Goal: Transaction & Acquisition: Obtain resource

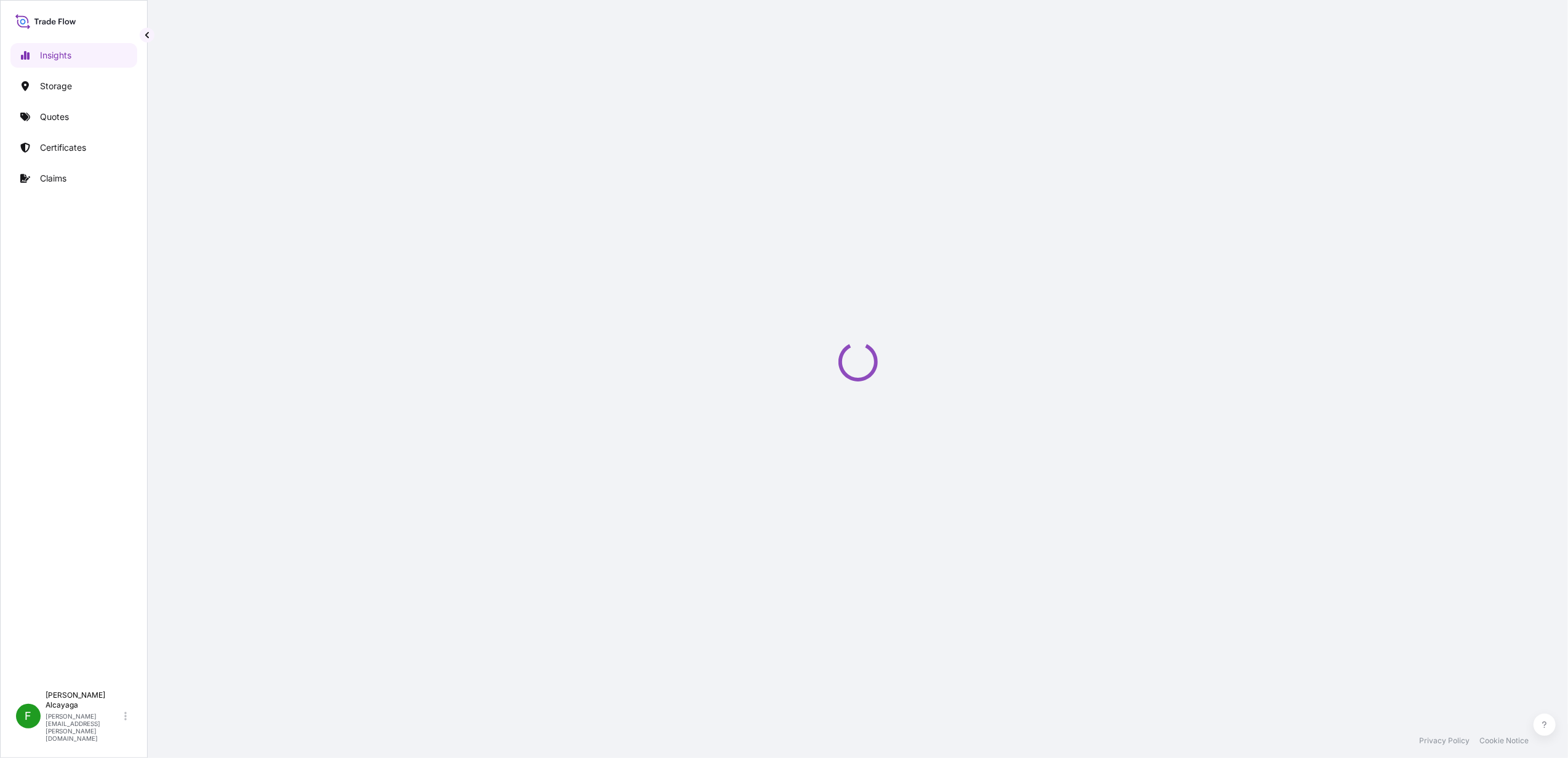
select select "2025"
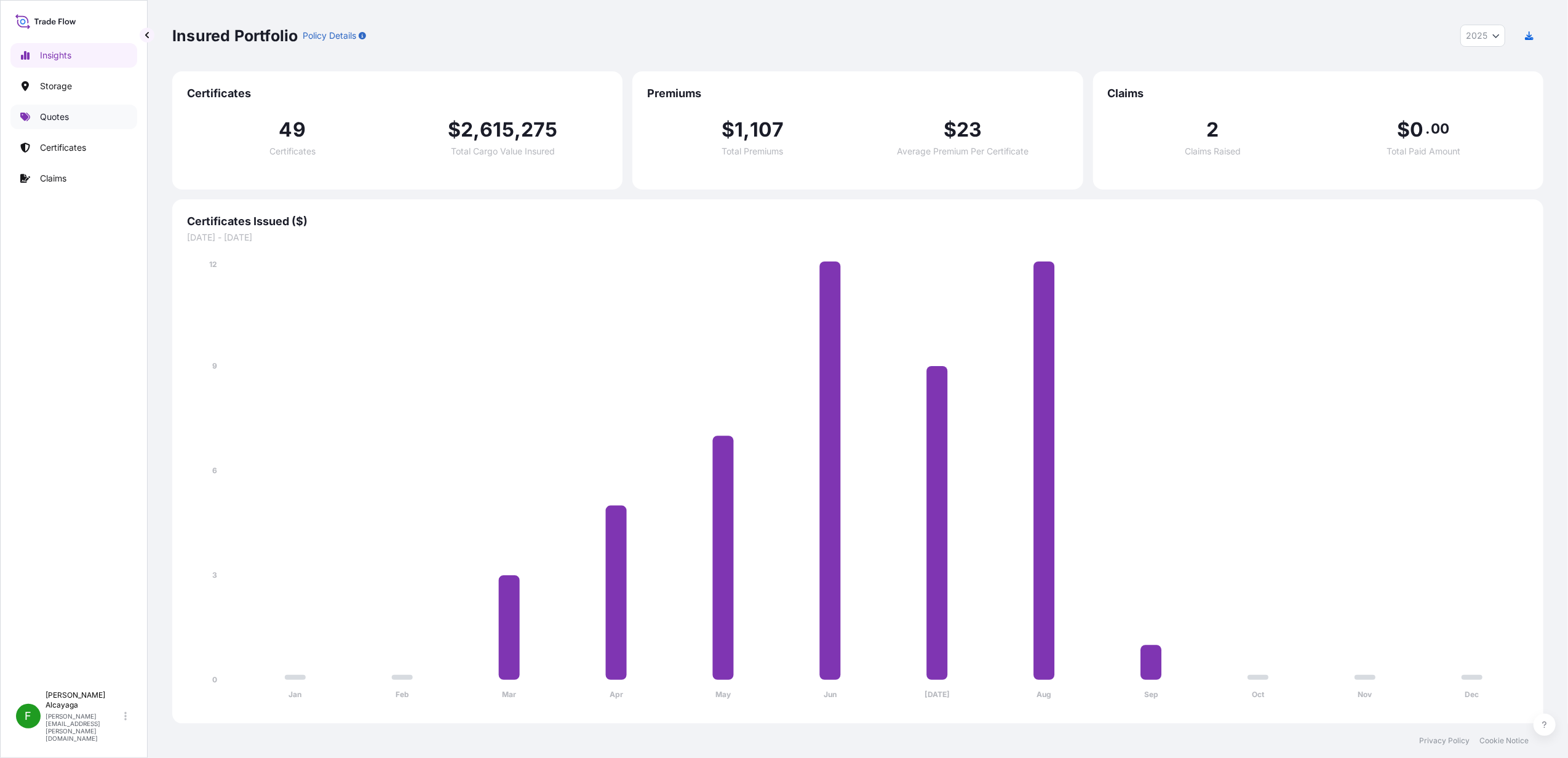
click at [65, 115] on p "Quotes" at bounding box center [54, 117] width 29 height 13
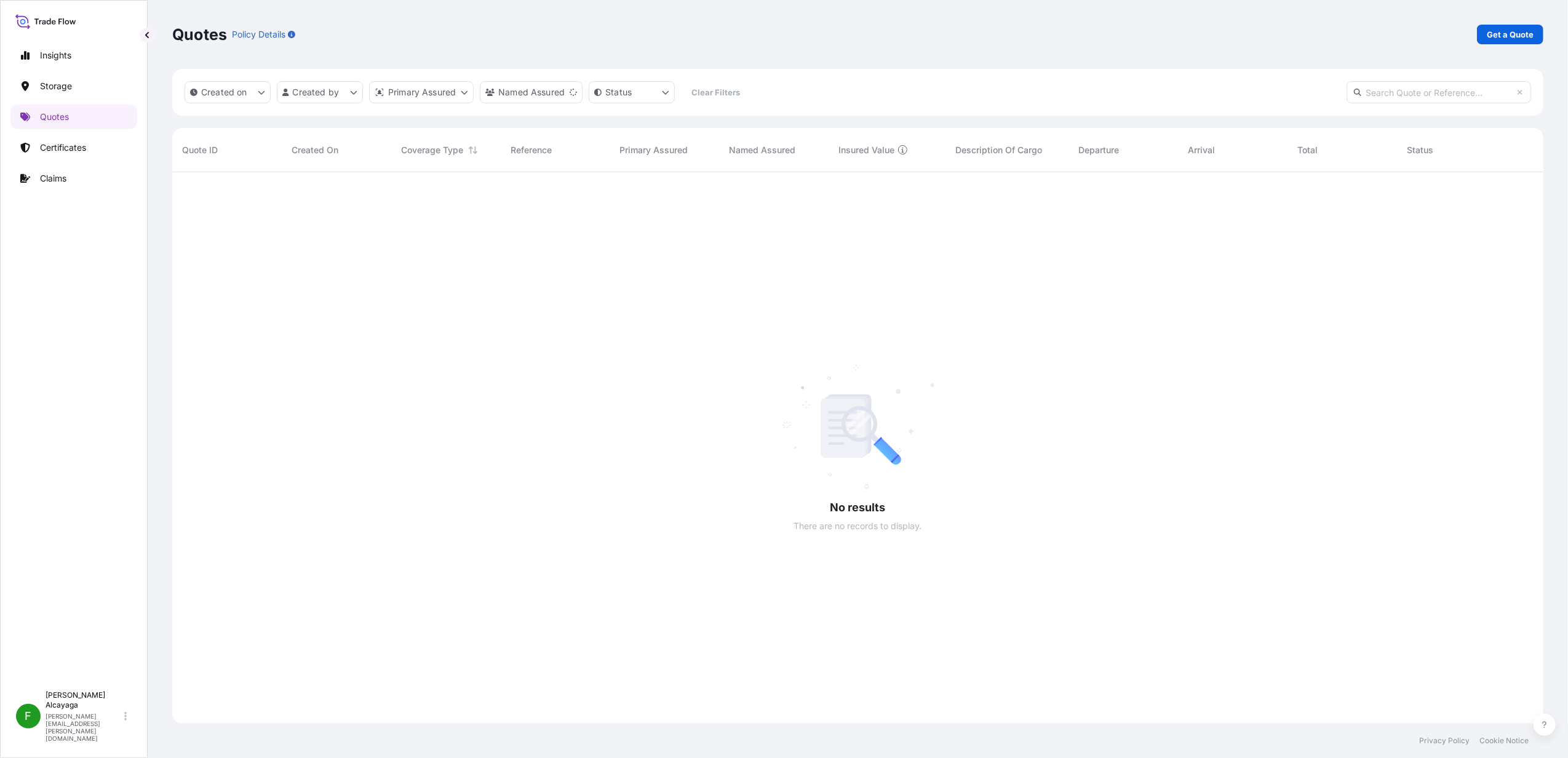
scroll to position [583, 1359]
click at [1480, 29] on link "Get a Quote" at bounding box center [1510, 34] width 66 height 19
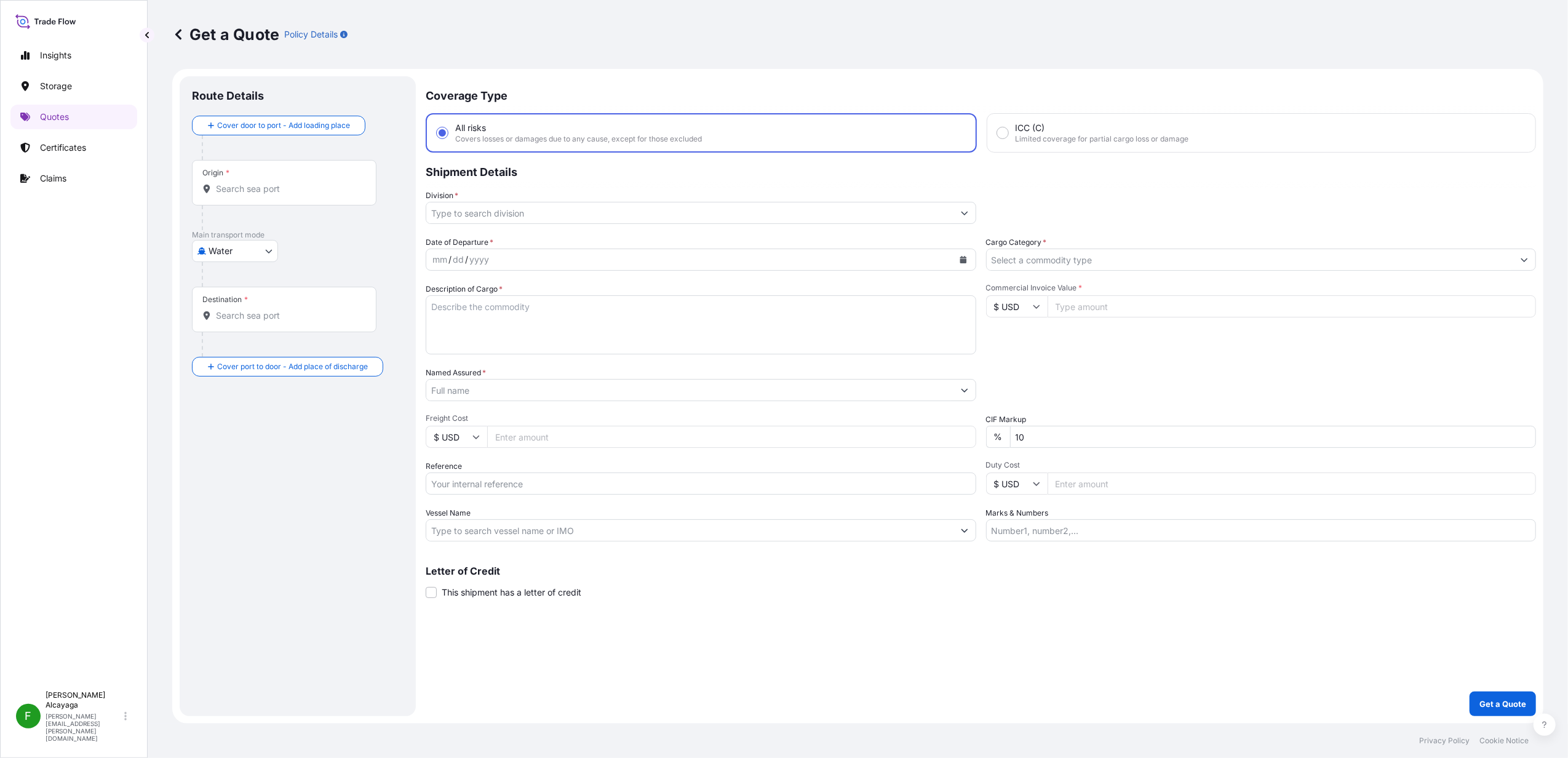
click at [239, 264] on div at bounding box center [303, 274] width 202 height 24
click at [232, 249] on body "Insights Storage Quotes Certificates Claims F [PERSON_NAME] [PERSON_NAME][EMAIL…" at bounding box center [784, 379] width 1568 height 758
click at [243, 293] on div "Air" at bounding box center [235, 283] width 76 height 22
select select "Air"
click at [283, 195] on input "Origin *" at bounding box center [288, 194] width 145 height 13
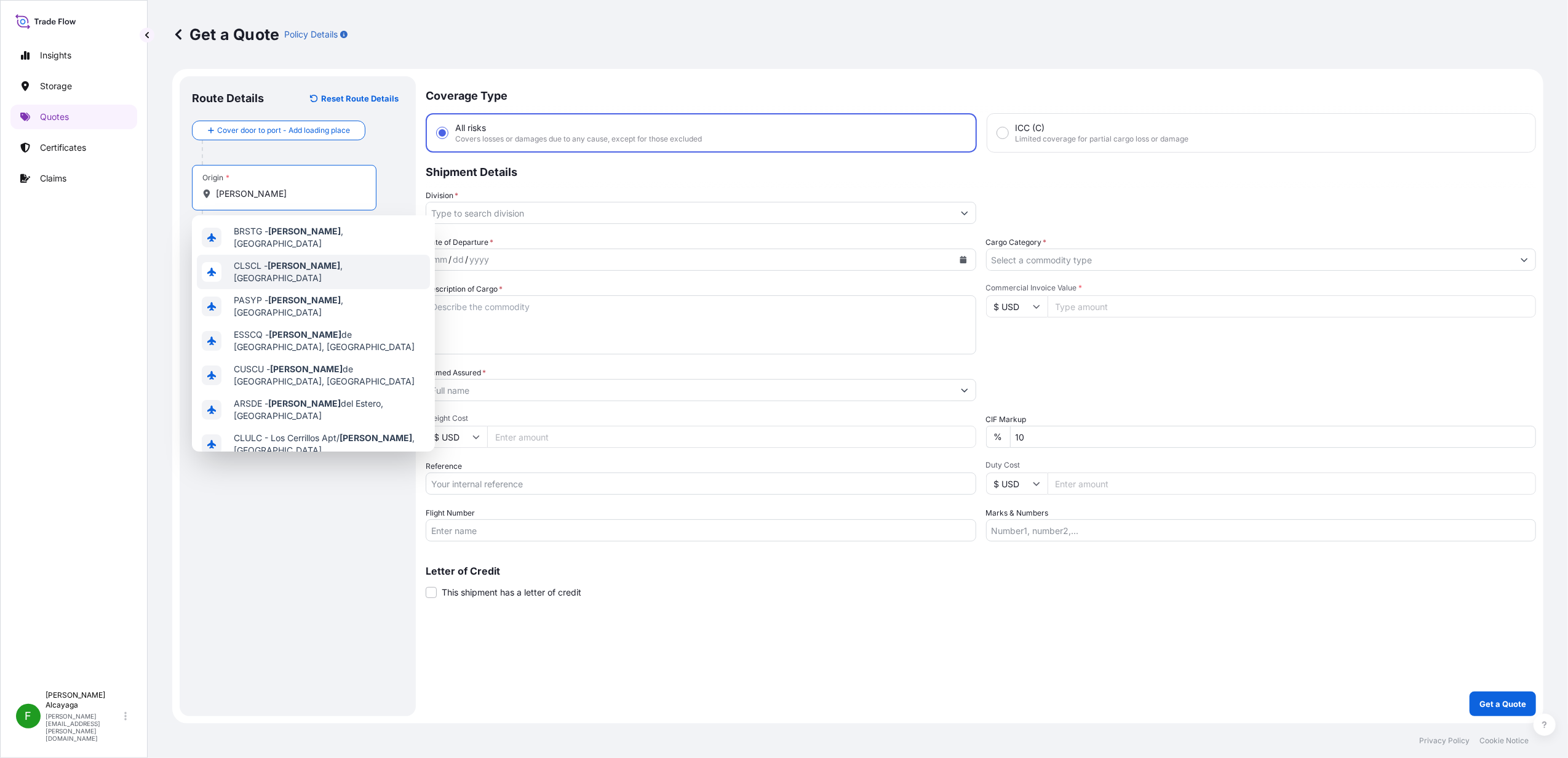
click at [347, 267] on div "CLSCL - [GEOGRAPHIC_DATA] , [GEOGRAPHIC_DATA]" at bounding box center [313, 272] width 233 height 34
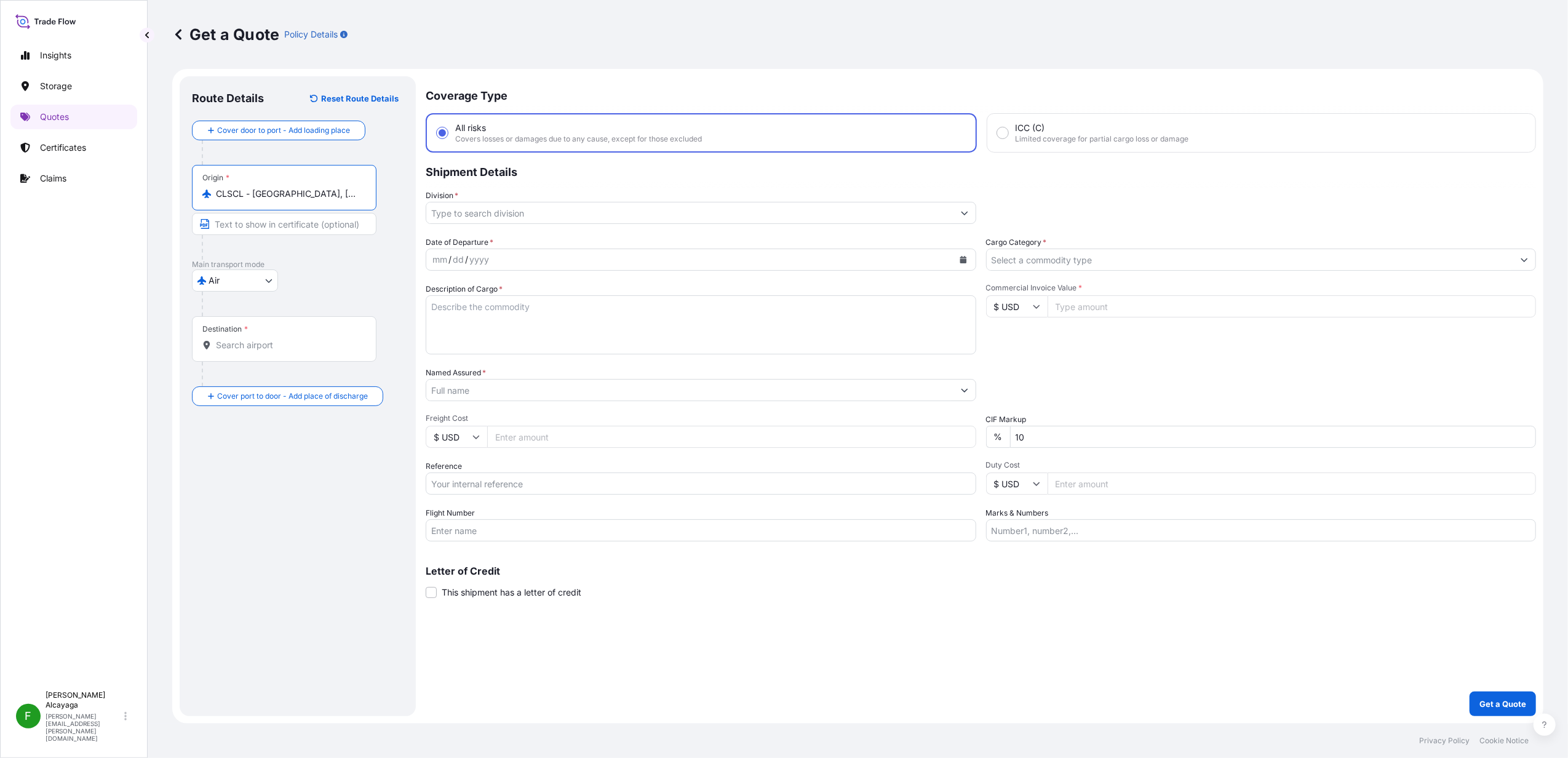
type input "CLSCL - [GEOGRAPHIC_DATA], [GEOGRAPHIC_DATA]"
click at [275, 334] on div "Destination *" at bounding box center [284, 339] width 185 height 46
click at [275, 339] on input "Destination *" at bounding box center [288, 346] width 145 height 13
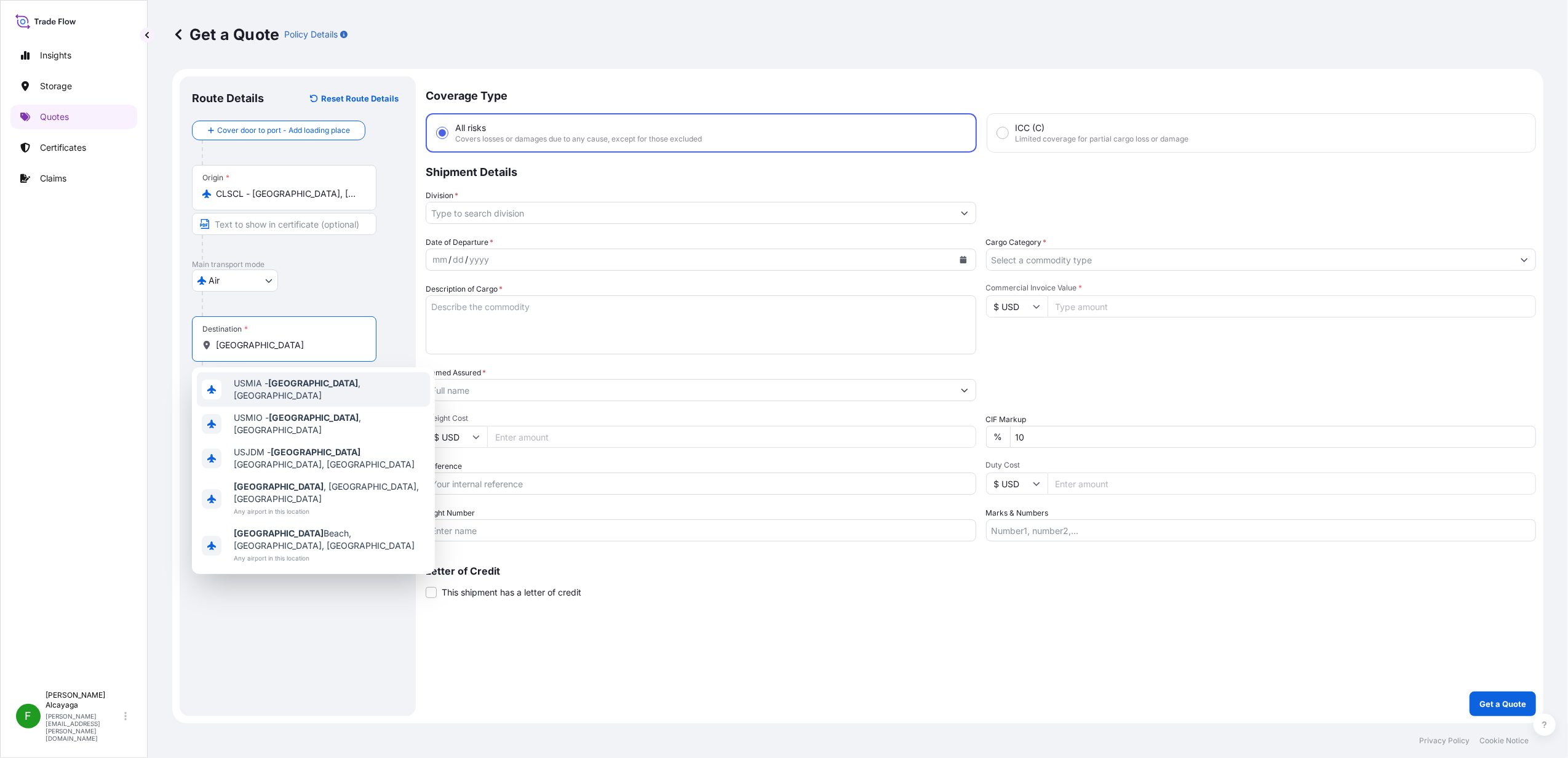
click at [291, 392] on span "USMIA - [GEOGRAPHIC_DATA] , [GEOGRAPHIC_DATA]" at bounding box center [330, 389] width 191 height 24
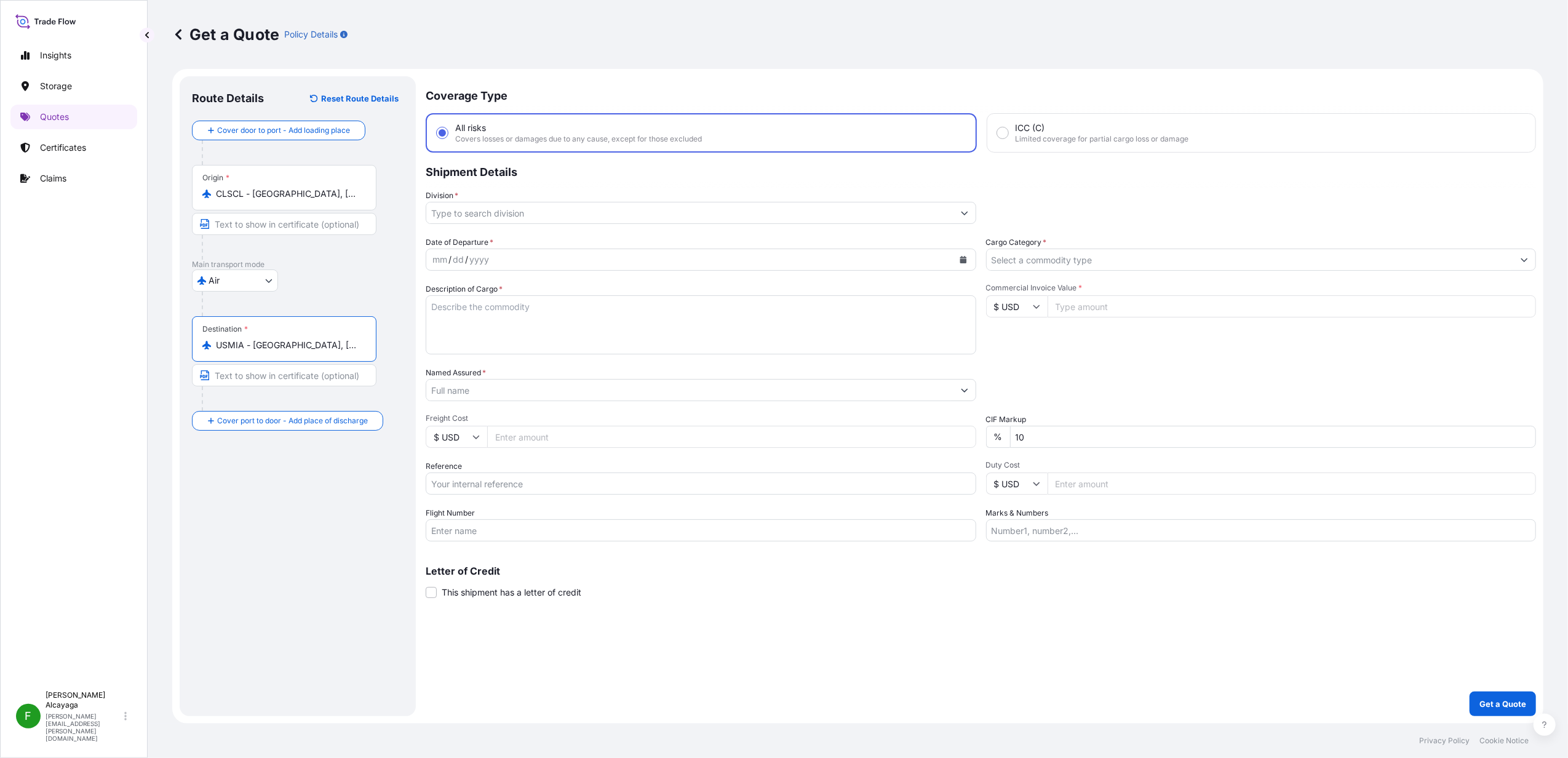
type input "USMIA - [GEOGRAPHIC_DATA], [GEOGRAPHIC_DATA]"
click at [479, 265] on div "yyyy" at bounding box center [483, 260] width 22 height 15
click at [536, 257] on div "mm / dd / yyyy" at bounding box center [693, 259] width 525 height 22
click at [638, 254] on div "mm / dd / yyyy" at bounding box center [690, 259] width 527 height 22
click at [962, 261] on icon "Calendar" at bounding box center [963, 260] width 7 height 8
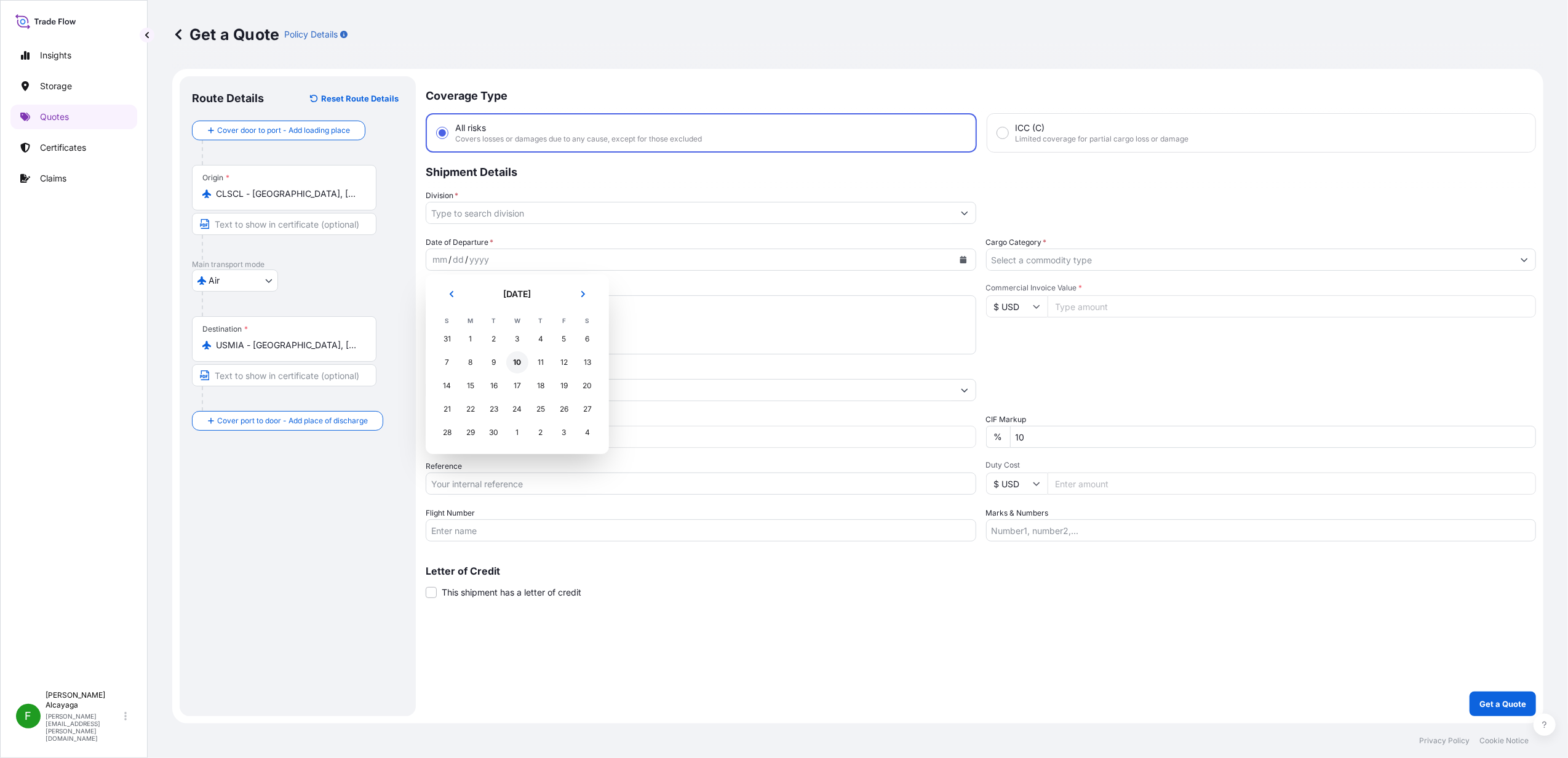
click at [516, 360] on div "10" at bounding box center [517, 362] width 22 height 22
click at [1059, 259] on input "Cargo Category *" at bounding box center [1250, 259] width 527 height 22
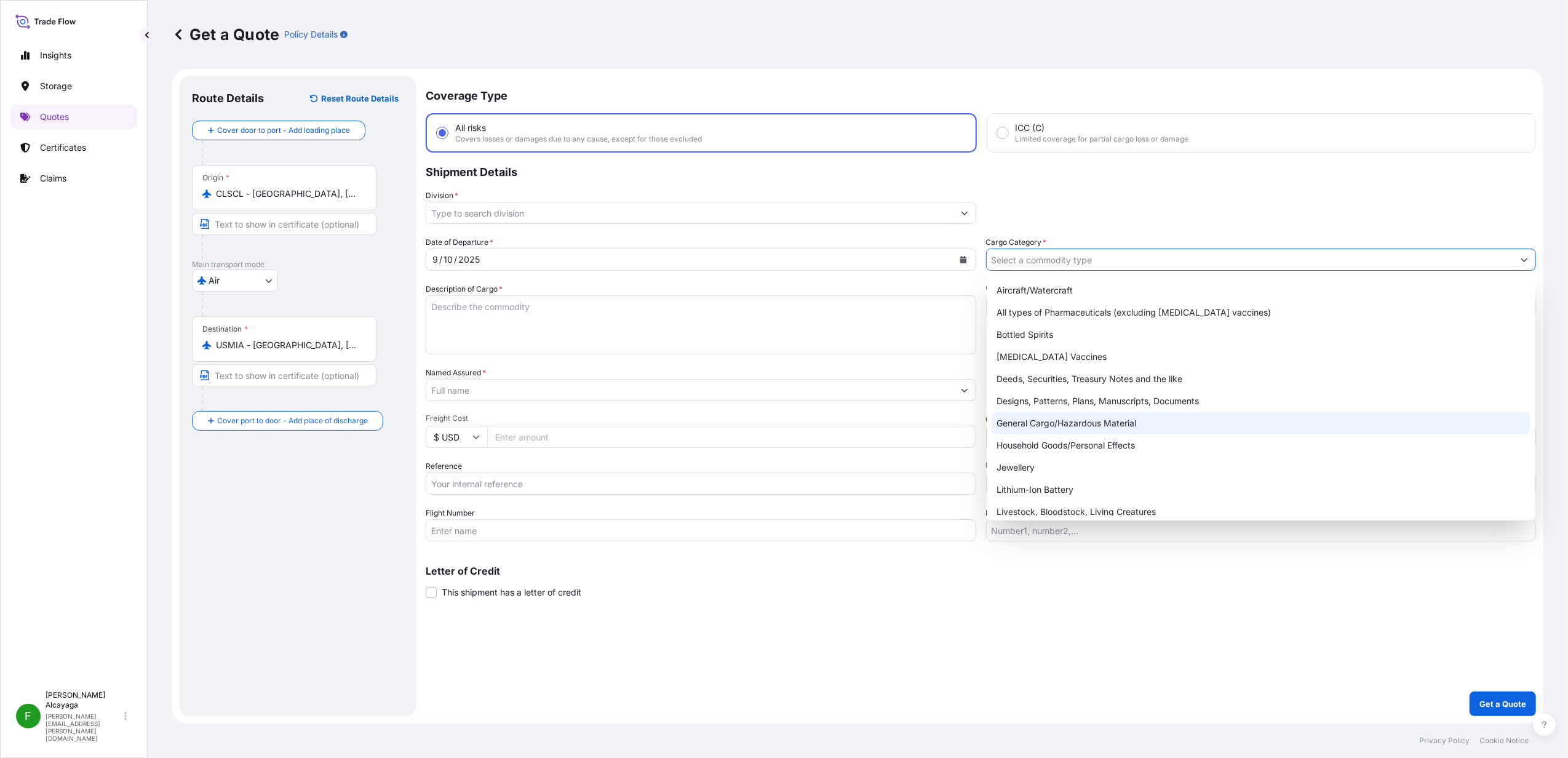
click at [1101, 419] on div "General Cargo/Hazardous Material" at bounding box center [1261, 423] width 539 height 22
type input "General Cargo/Hazardous Material"
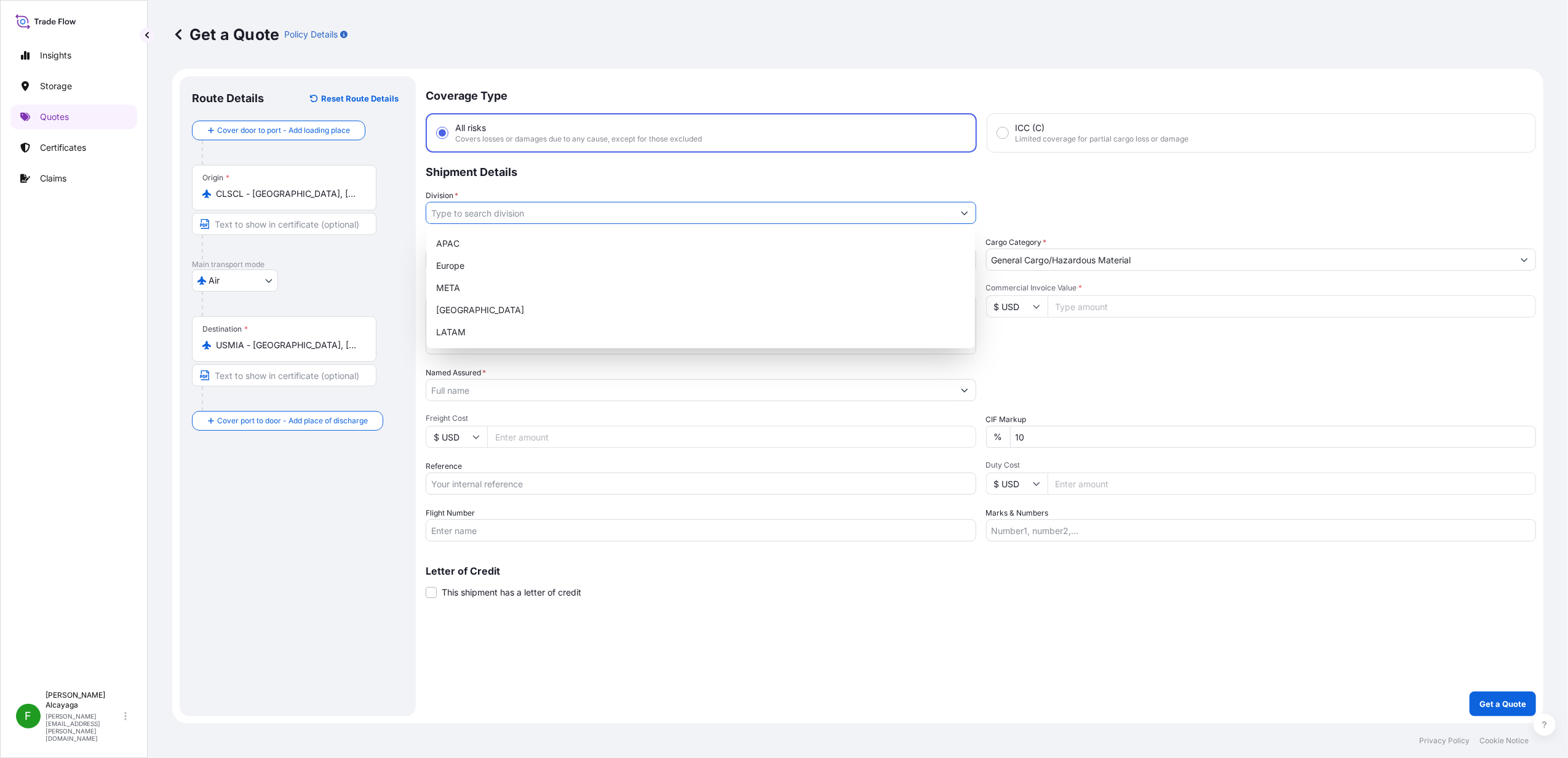
click at [489, 215] on input "Division *" at bounding box center [690, 213] width 527 height 22
click at [491, 322] on div "LATAM" at bounding box center [700, 332] width 539 height 22
type input "LATAM"
click at [310, 562] on div "Route Details Reset Route Details Cover door to port - Add loading place Place …" at bounding box center [298, 396] width 211 height 615
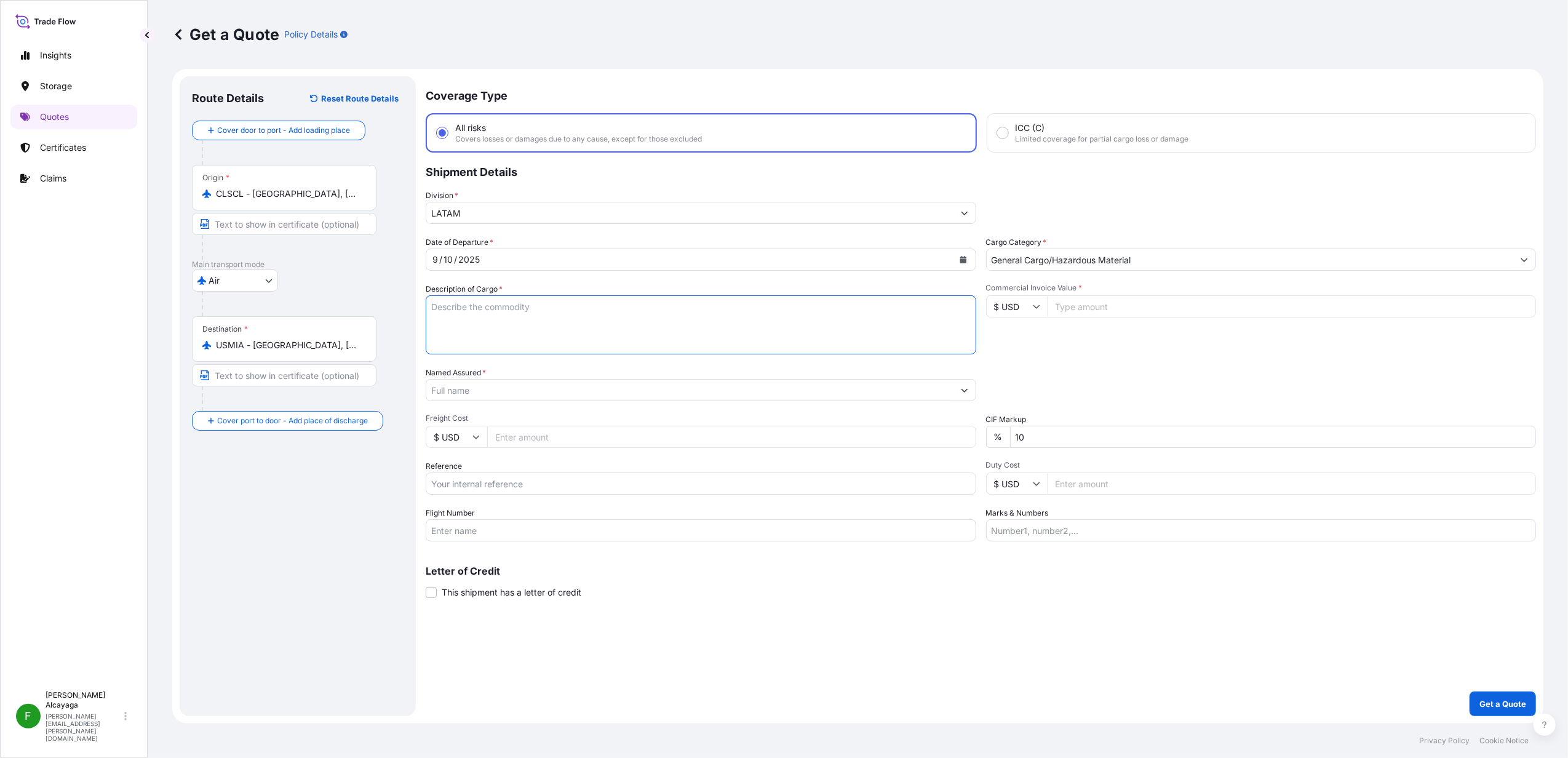
click at [453, 301] on textarea "Description of Cargo *" at bounding box center [701, 325] width 551 height 59
type textarea "CHASSIS AND DRUM ASSEMBLY FOR ADF"
click at [765, 382] on input "Named Assured *" at bounding box center [690, 390] width 527 height 22
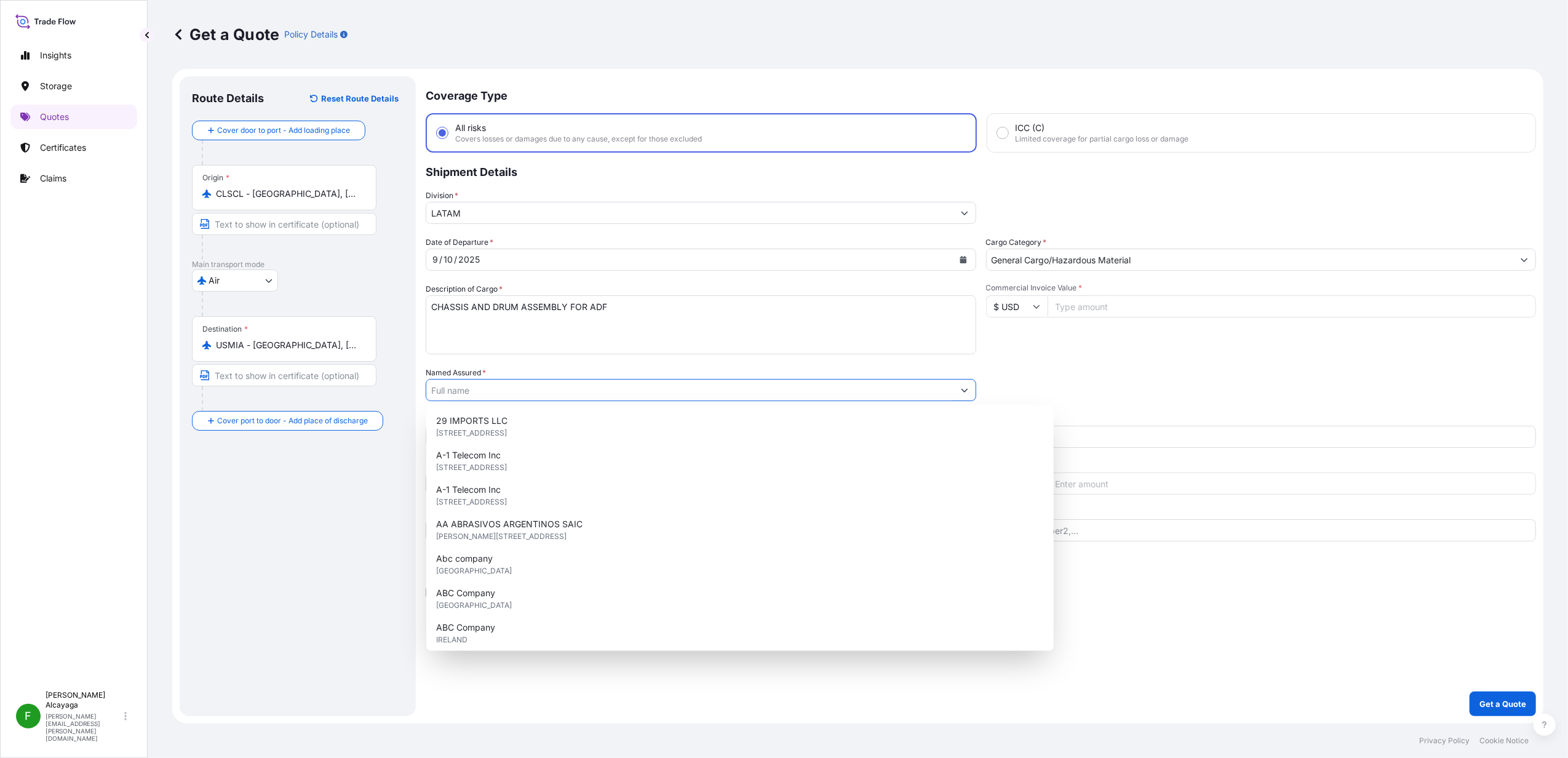
click at [1072, 308] on input "Commercial Invoice Value *" at bounding box center [1292, 306] width 489 height 22
paste input "29.81"
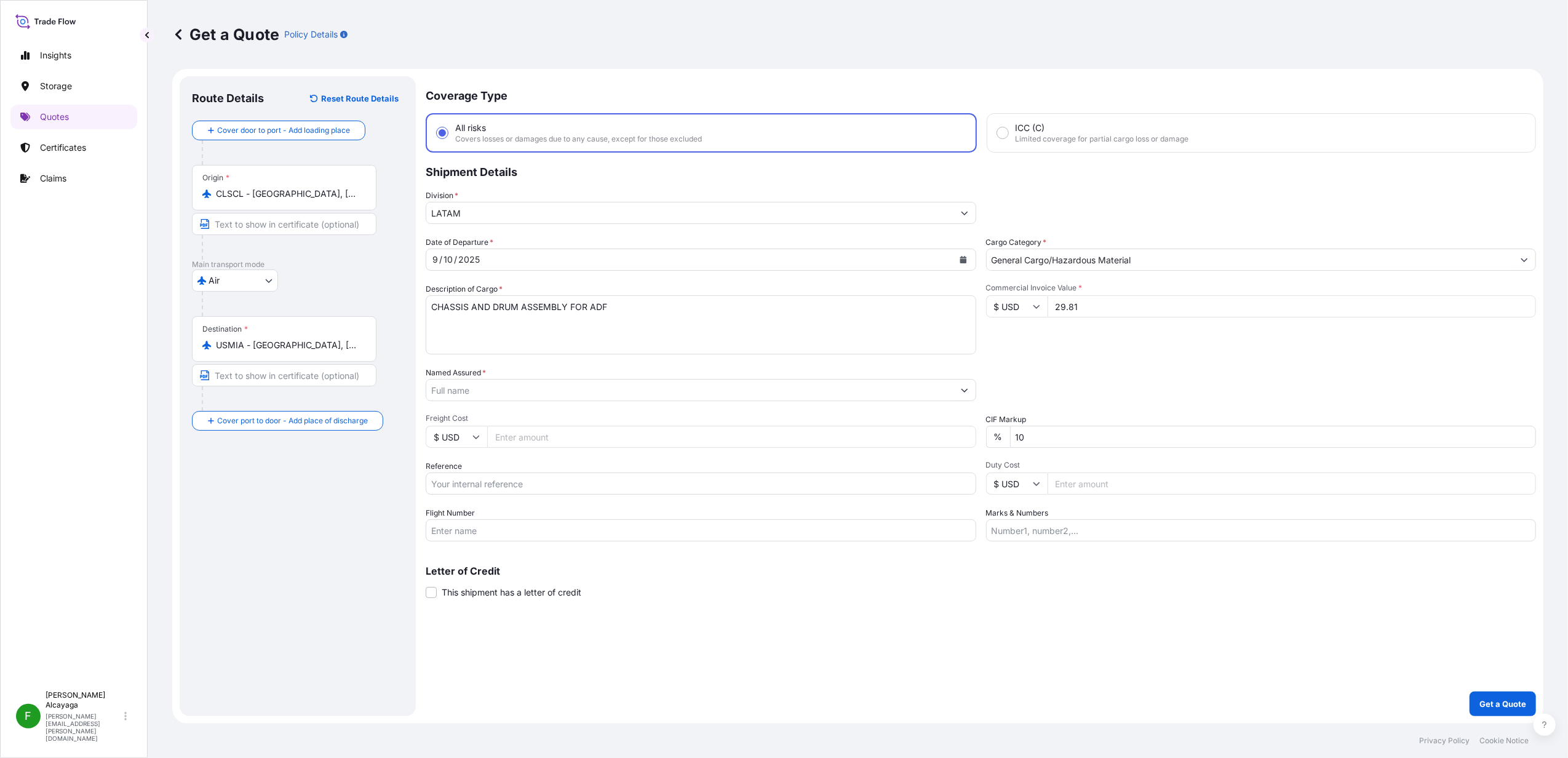
paste input "298056"
click at [1087, 299] on input "29805629.81" at bounding box center [1292, 306] width 489 height 22
paste input ".6"
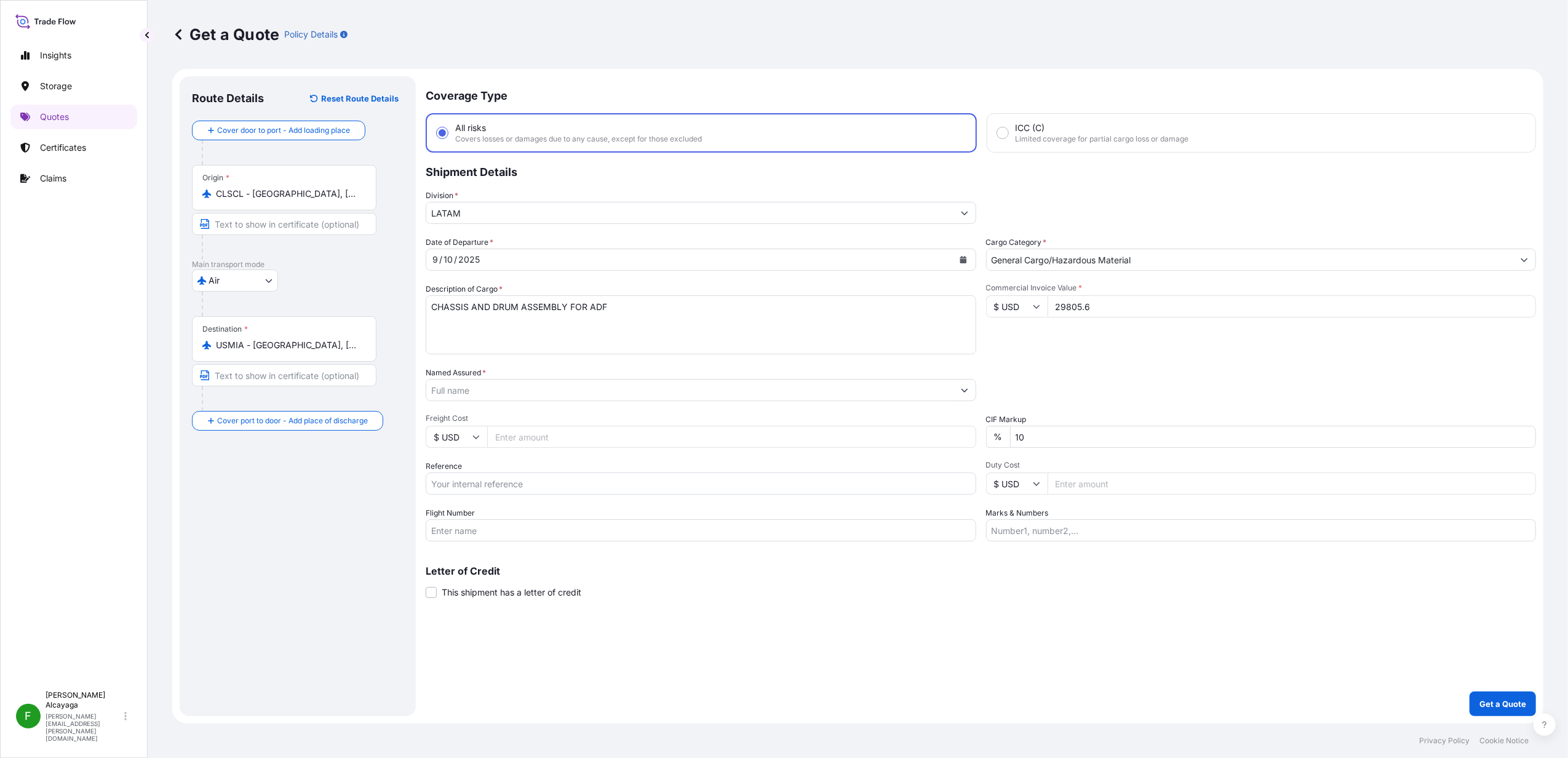
type input "29805.6"
drag, startPoint x: 1139, startPoint y: 353, endPoint x: 1227, endPoint y: 327, distance: 91.8
click at [1144, 353] on div "Date of Departure * [DATE] Cargo Category * General Cargo/Hazardous Material De…" at bounding box center [980, 389] width 1111 height 305
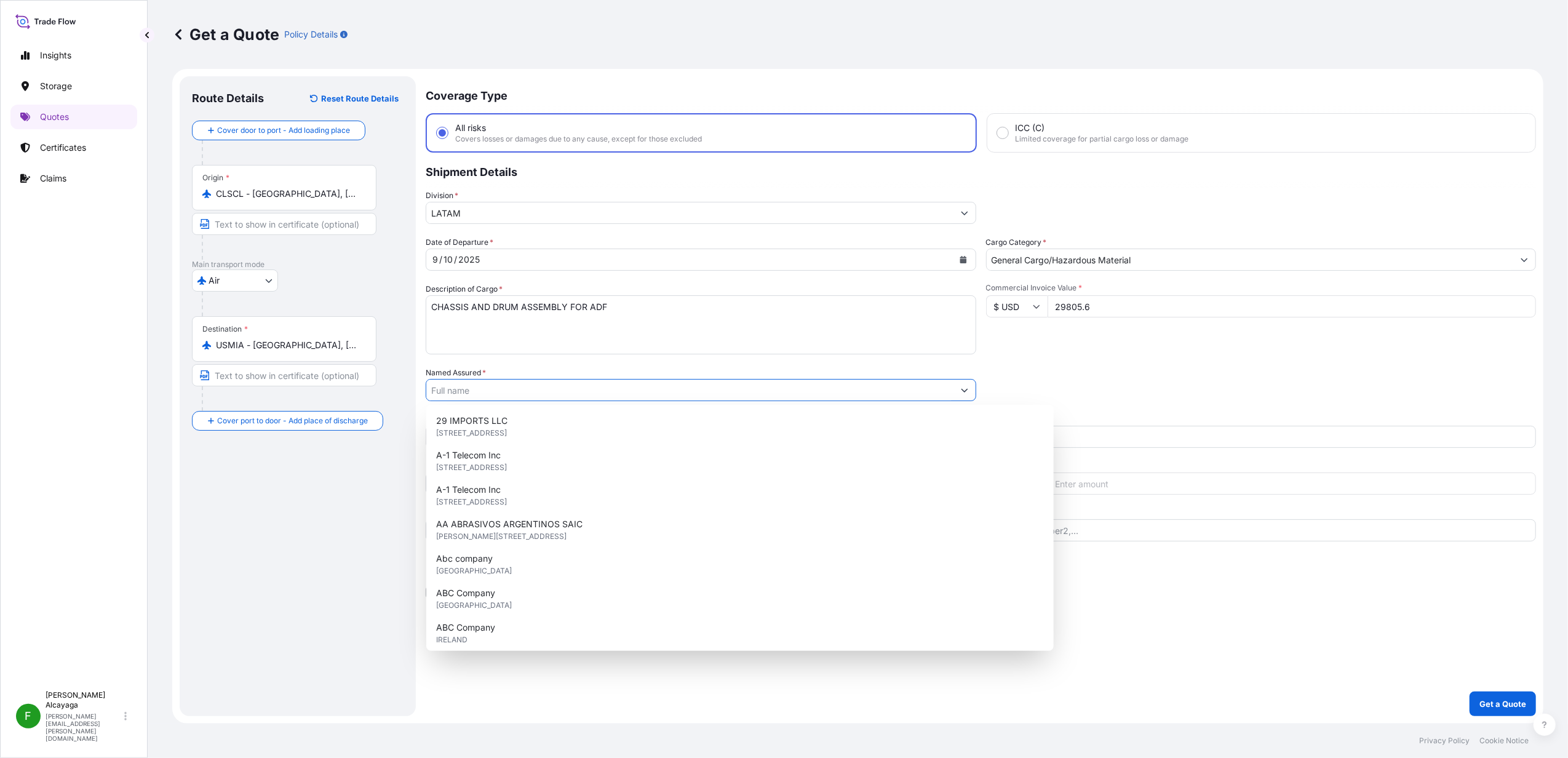
click at [513, 386] on input "Named Assured *" at bounding box center [690, 390] width 527 height 22
click at [568, 325] on textarea "CHASSIS AND DRUM ASSEMBLY FOR ADF" at bounding box center [701, 325] width 551 height 59
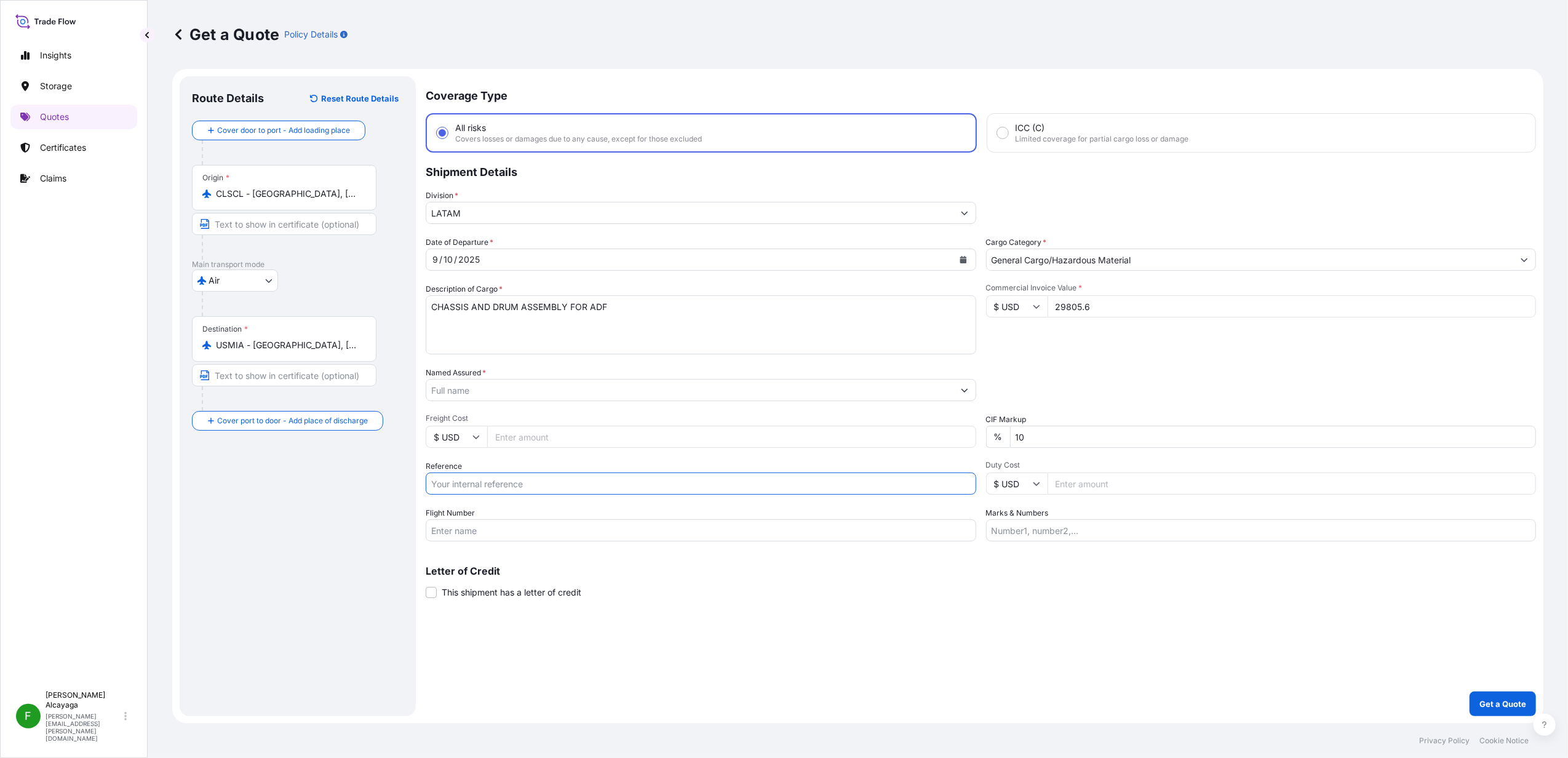
click at [542, 485] on input "Reference" at bounding box center [701, 483] width 551 height 22
paste input "SCL-JT-AIR-001414"
type input "SCL-JT-AIR-001414"
click at [942, 592] on div "Letter of Credit This shipment has a letter of credit Letter of credit * Letter…" at bounding box center [980, 583] width 1111 height 33
click at [542, 441] on input "Freight Cost" at bounding box center [732, 436] width 489 height 22
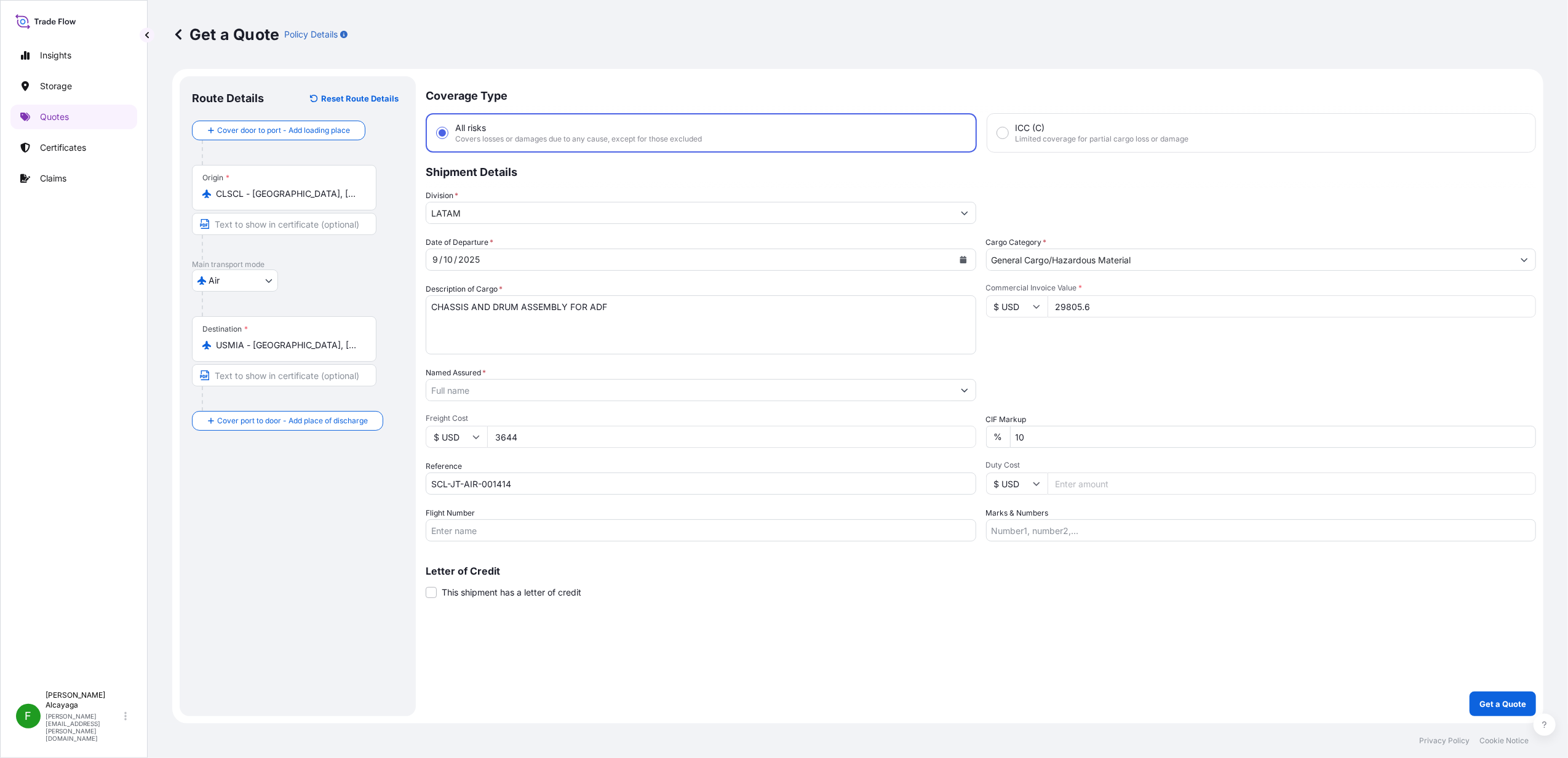
type input "3644"
click at [1073, 592] on div "Letter of Credit This shipment has a letter of credit Letter of credit * Letter…" at bounding box center [980, 583] width 1111 height 33
click at [475, 382] on input "Named Assured *" at bounding box center [690, 390] width 527 height 22
paste input "Equipos de Izaje Prowinch Chile SPA"
type input "Equipos de Izaje Prowinch Chile SPA"
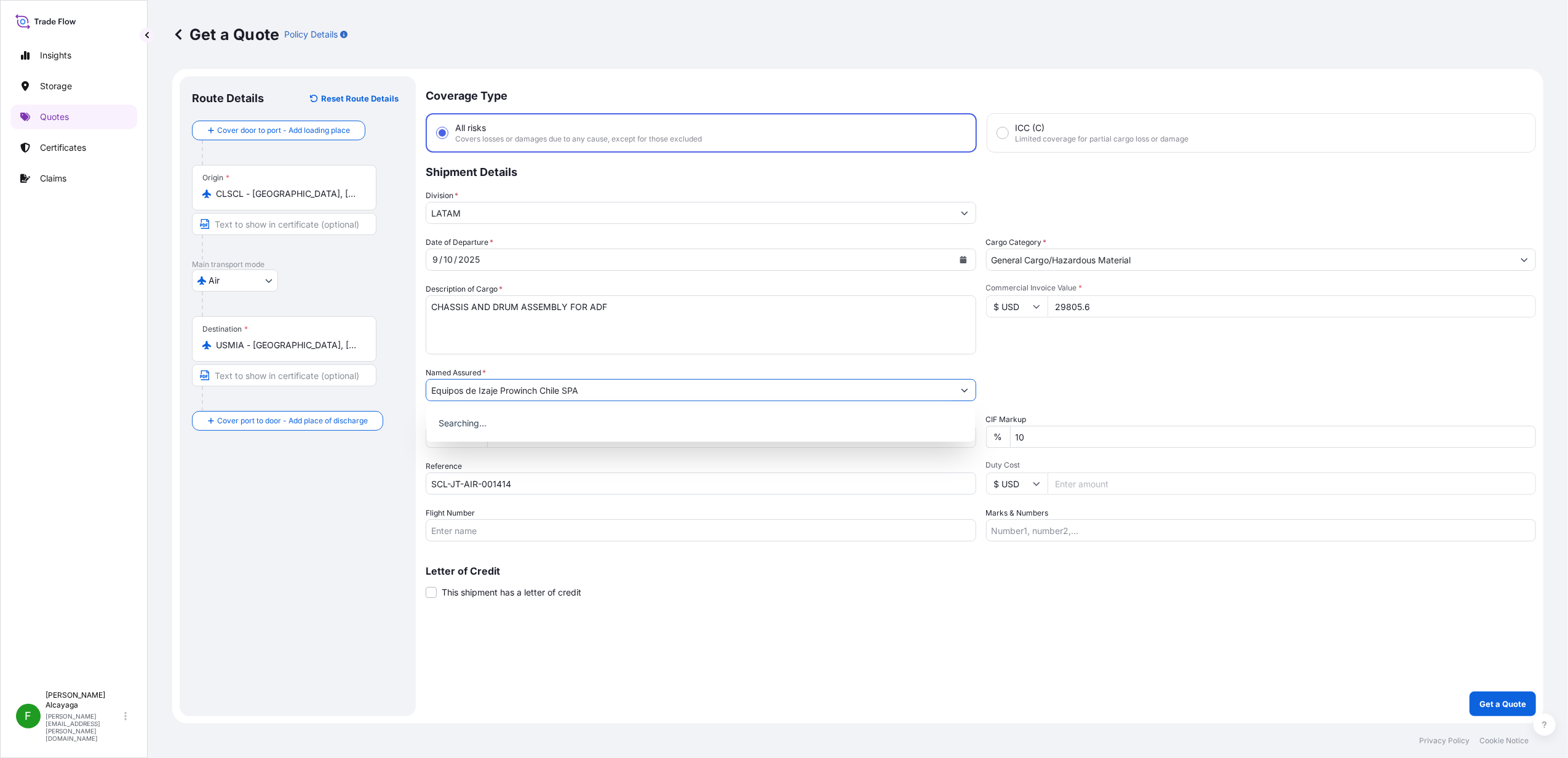
click at [318, 568] on div "Route Details Reset Route Details Cover door to port - Add loading place Place …" at bounding box center [298, 396] width 211 height 615
click at [1488, 695] on button "Get a Quote" at bounding box center [1503, 704] width 66 height 24
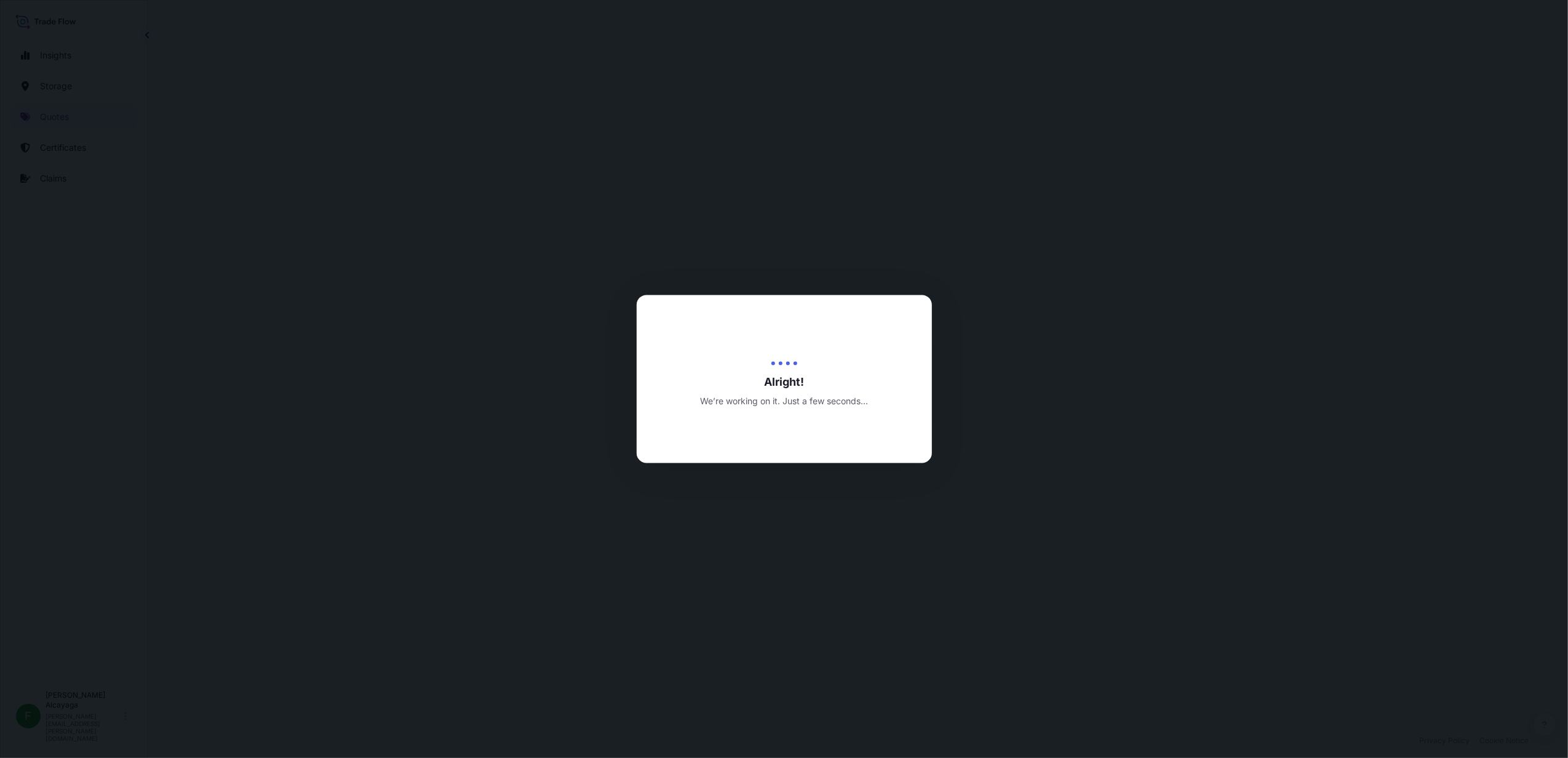
select select "Air"
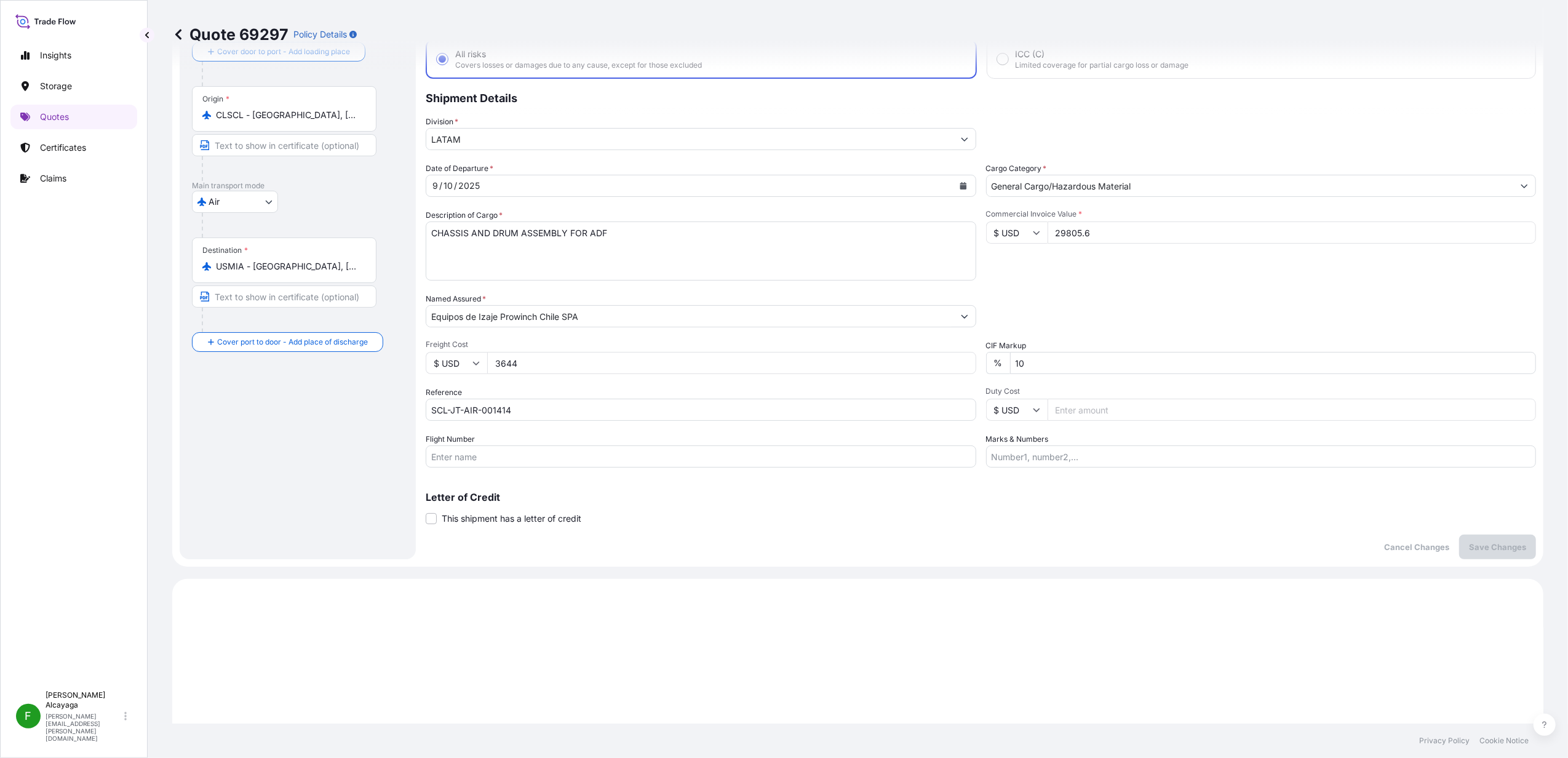
scroll to position [16, 0]
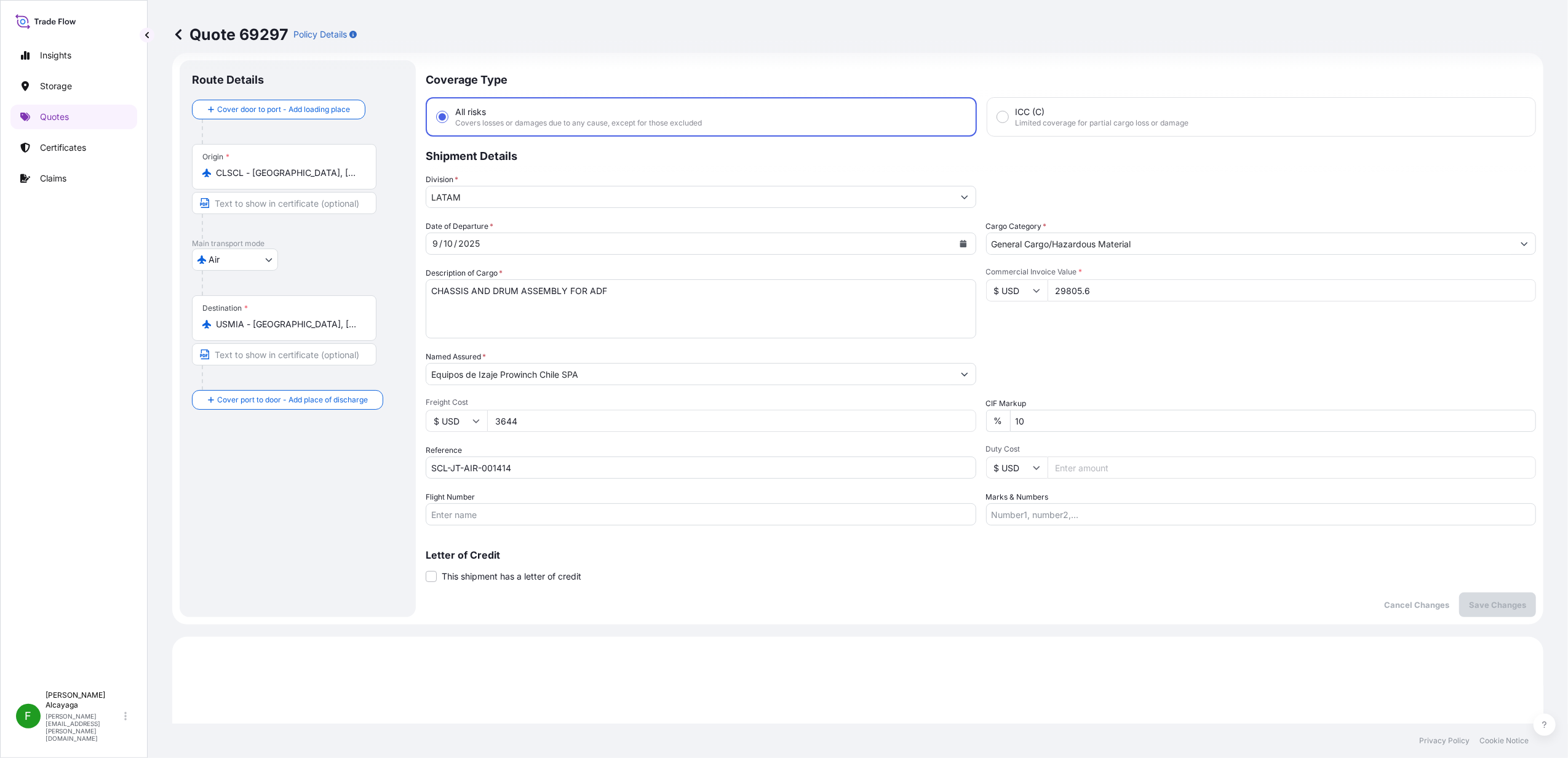
click at [1056, 508] on input "Marks & Numbers" at bounding box center [1261, 514] width 551 height 22
drag, startPoint x: 1076, startPoint y: 518, endPoint x: 1167, endPoint y: 527, distance: 91.4
click at [1167, 527] on div "Coverage Type All risks Covers losses or damages due to any cause, except for t…" at bounding box center [980, 339] width 1111 height 557
click at [1142, 513] on input "Marks & Numbers" at bounding box center [1261, 514] width 551 height 22
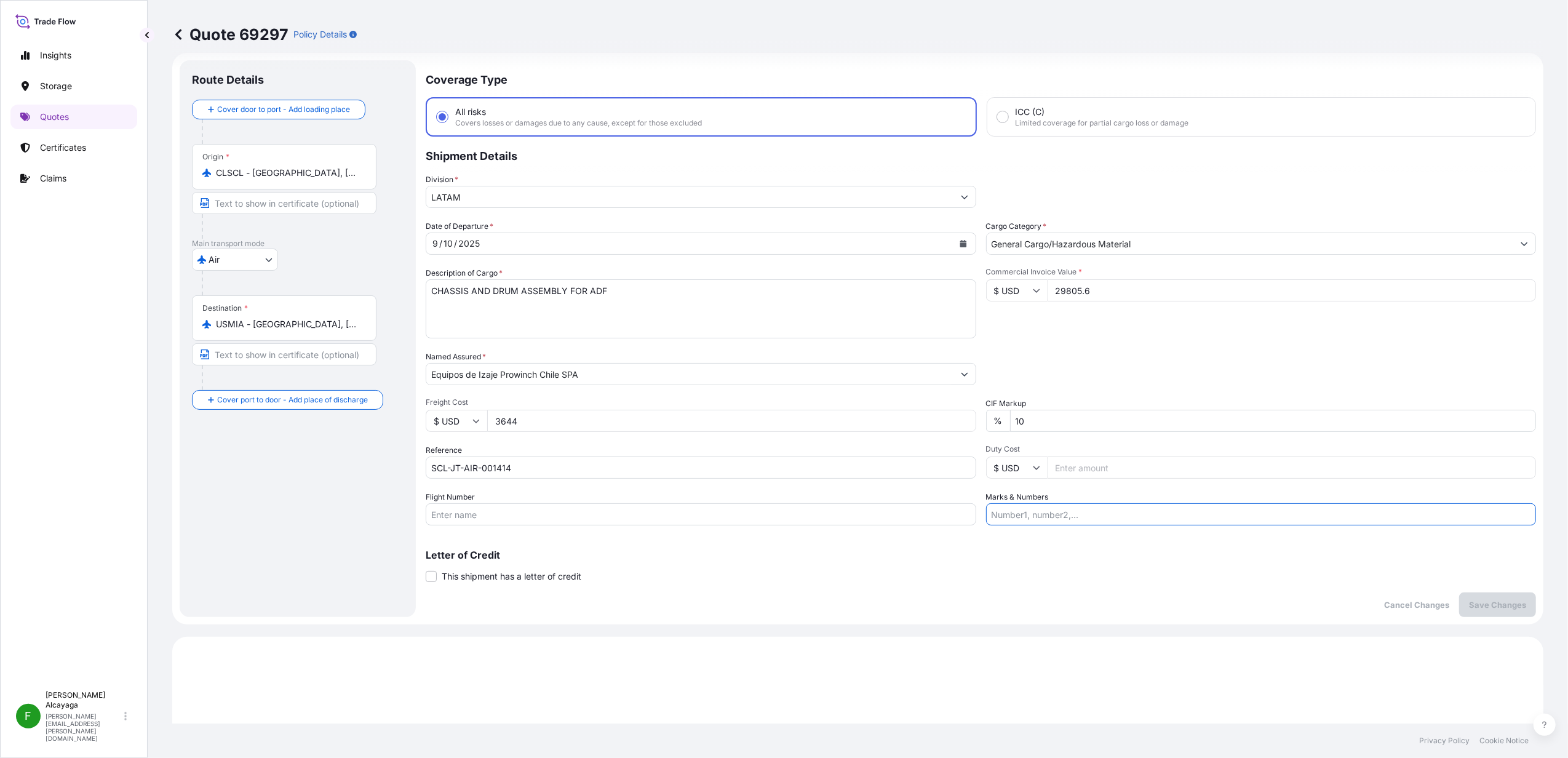
click at [1142, 513] on input "Marks & Numbers" at bounding box center [1261, 514] width 551 height 22
drag, startPoint x: 1106, startPoint y: 516, endPoint x: 1131, endPoint y: 521, distance: 25.5
click at [1131, 521] on input "Value of insurance USD 99,9" at bounding box center [1261, 514] width 551 height 22
type input "Value of insurance USD 97"
click at [1506, 604] on p "Save Changes" at bounding box center [1497, 605] width 57 height 13
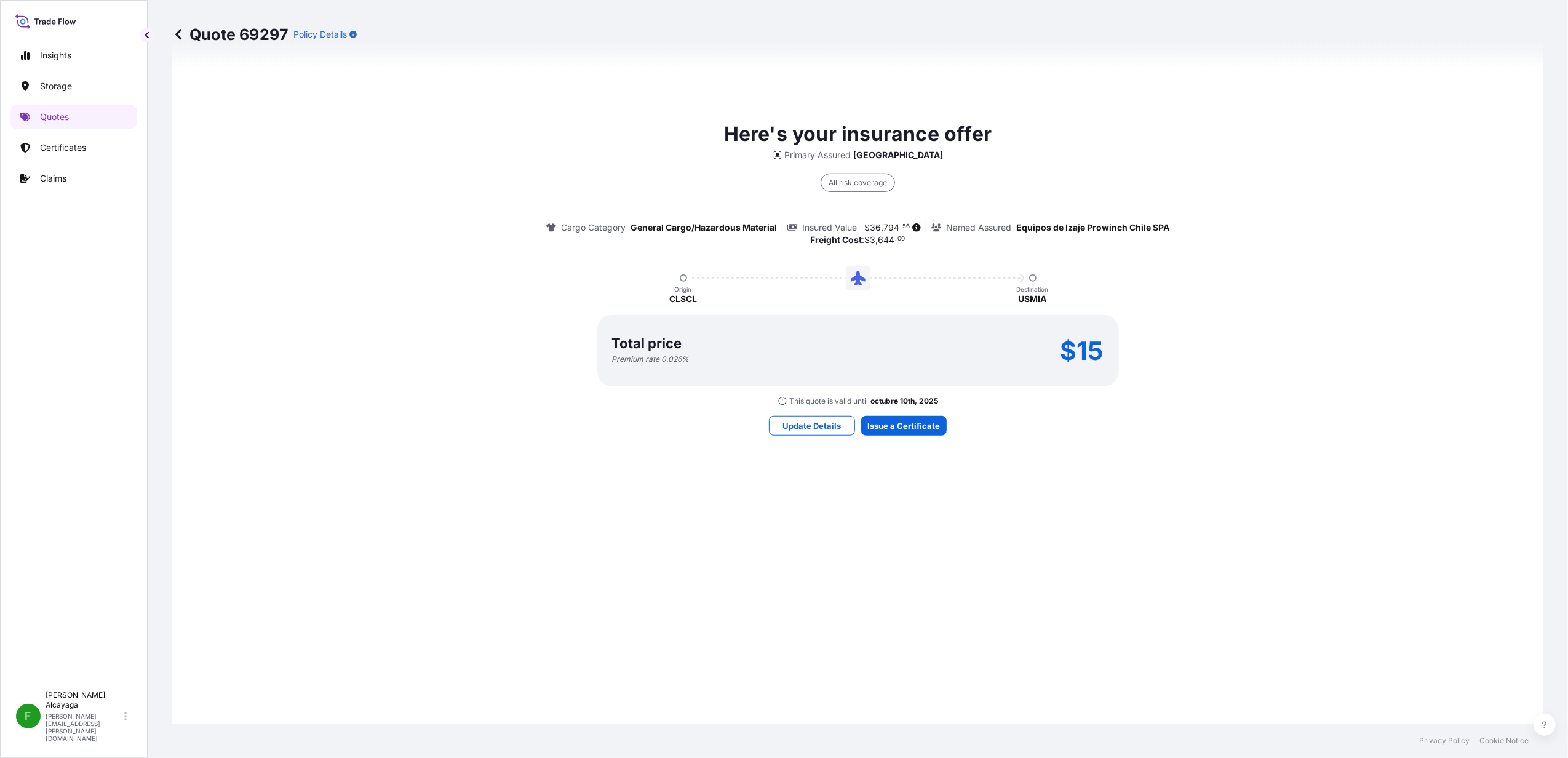
select select "Air"
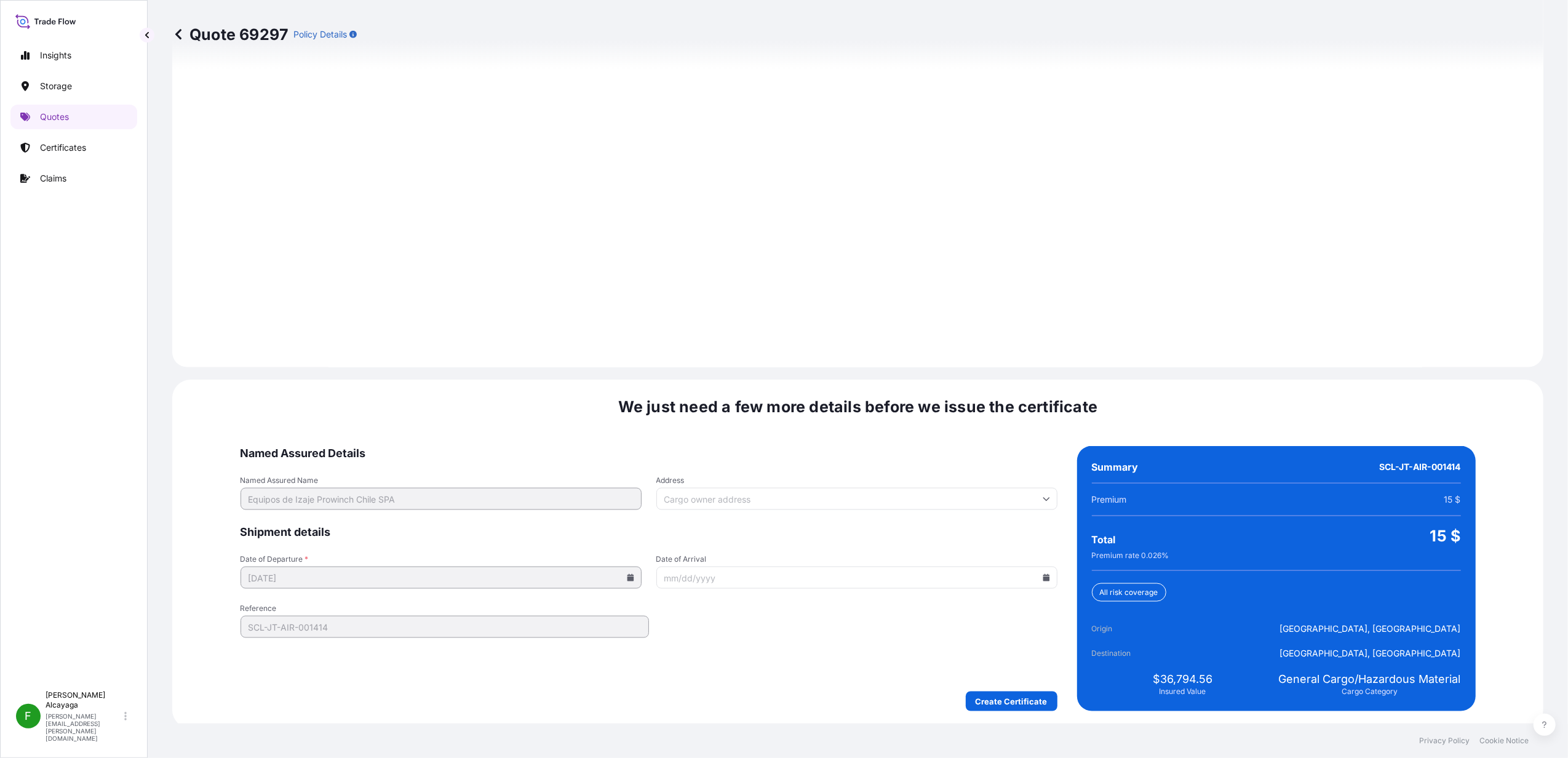
scroll to position [1575, 0]
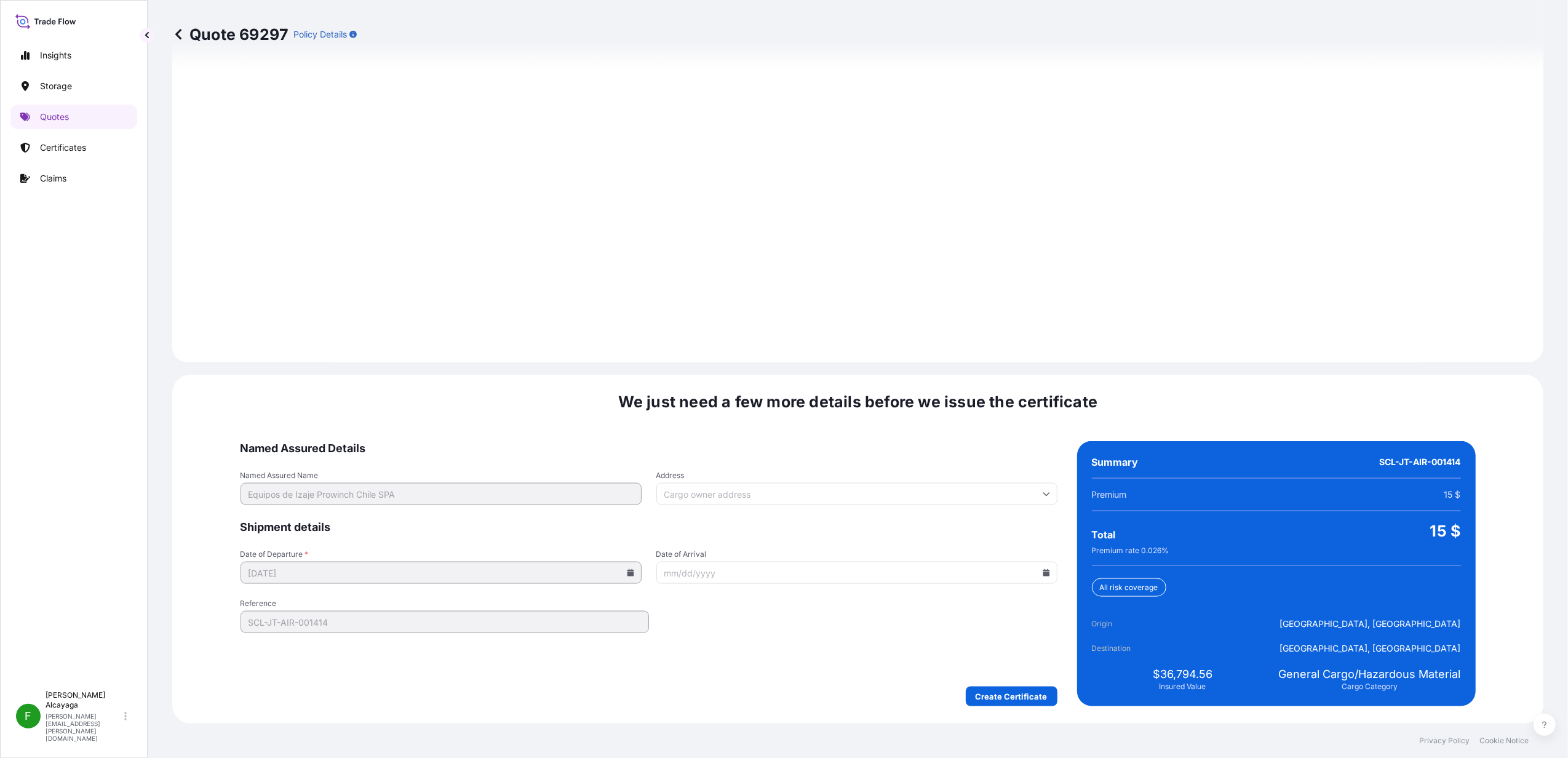
click at [985, 680] on form "Named Assured Details Named Assured Name Equipos de Izaje Prowinch Chile SPA Ad…" at bounding box center [649, 574] width 817 height 265
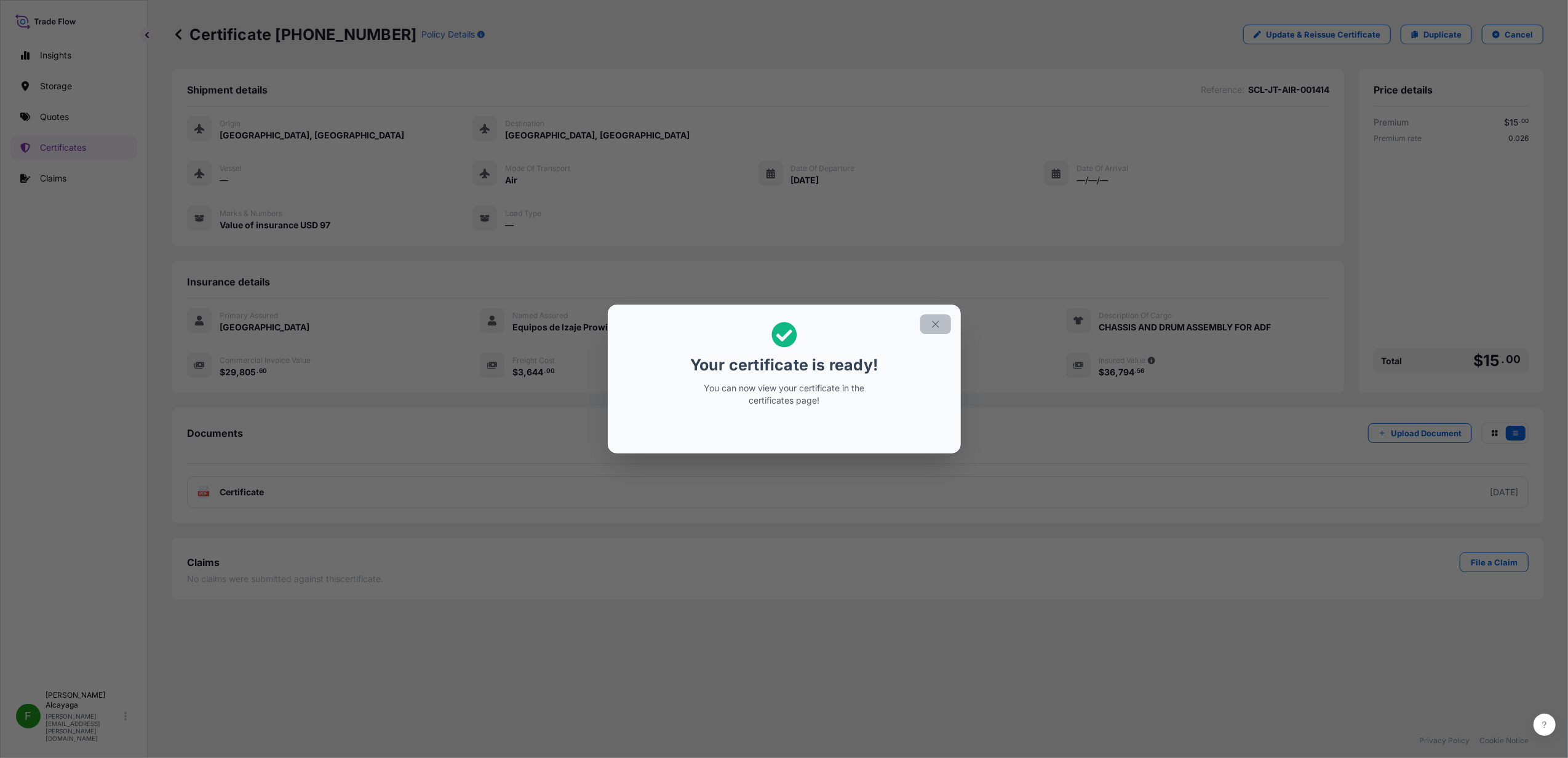
click at [930, 326] on icon "button" at bounding box center [936, 324] width 11 height 11
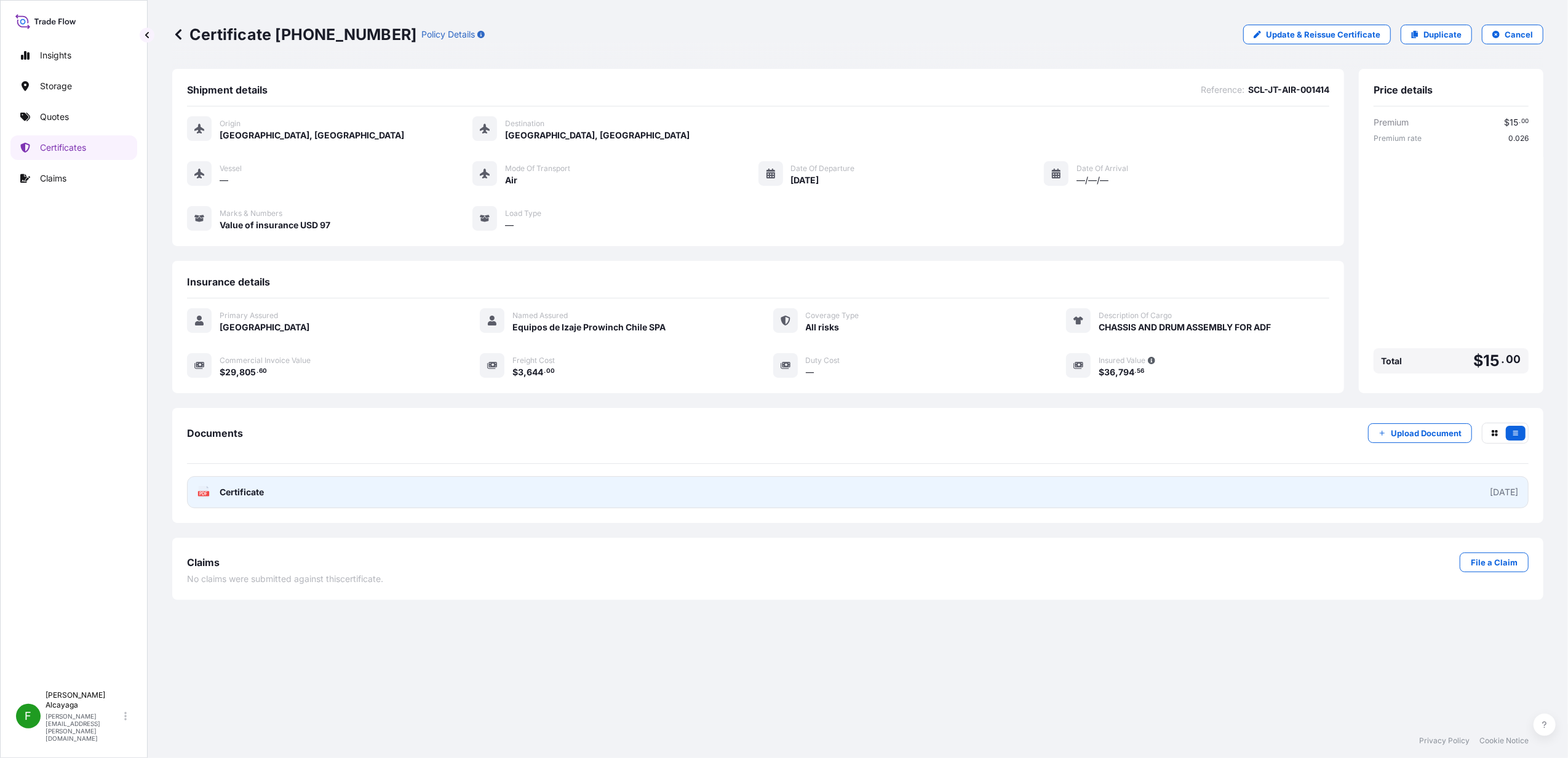
click at [483, 485] on link "PDF Certificate [DATE]" at bounding box center [858, 492] width 1341 height 32
